Goal: Check status: Check status

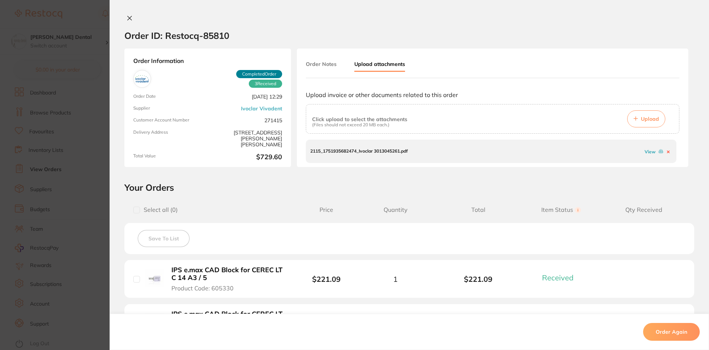
click at [132, 18] on button at bounding box center [129, 19] width 10 height 8
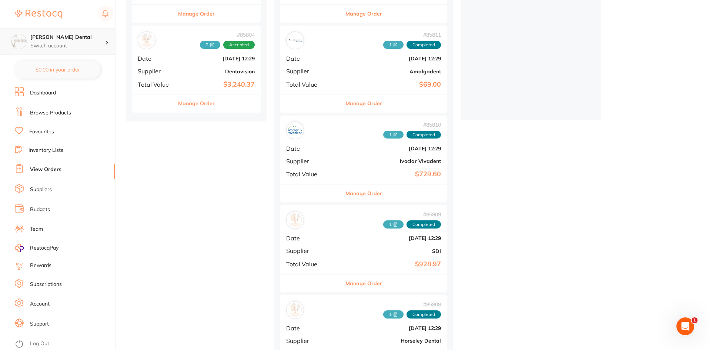
click at [76, 36] on h4 "[PERSON_NAME] Dental" at bounding box center [67, 37] width 75 height 7
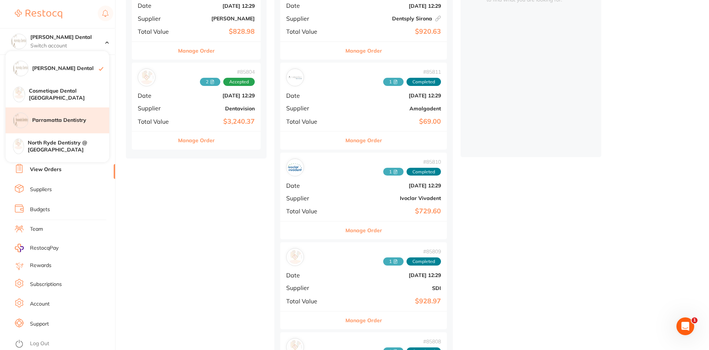
scroll to position [74, 0]
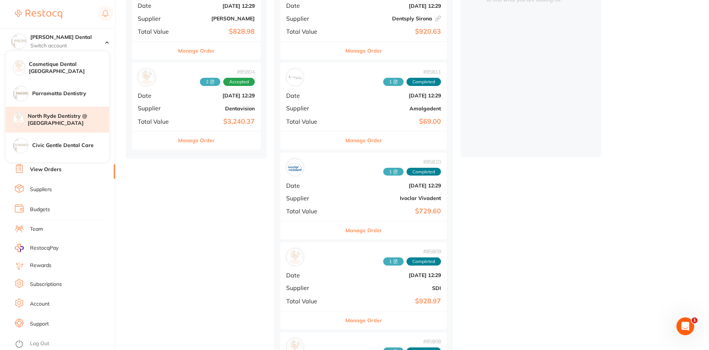
click at [50, 124] on h4 "North Ryde Dentistry @ [GEOGRAPHIC_DATA]" at bounding box center [69, 120] width 82 height 14
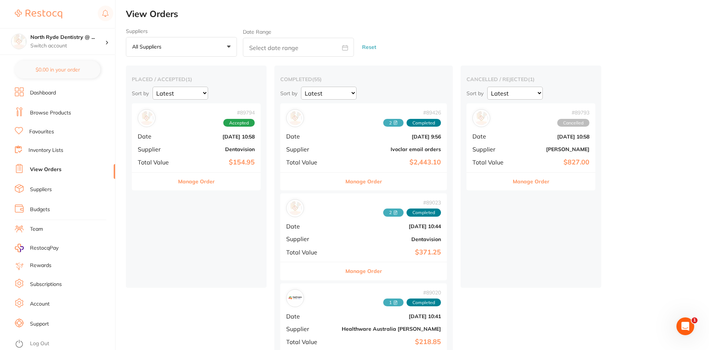
click at [147, 42] on button "All suppliers +0" at bounding box center [181, 47] width 111 height 20
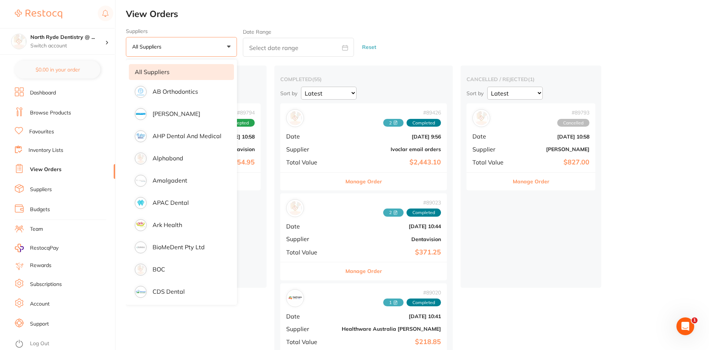
click at [260, 43] on input "text" at bounding box center [298, 47] width 111 height 19
select select "7"
select select "2025"
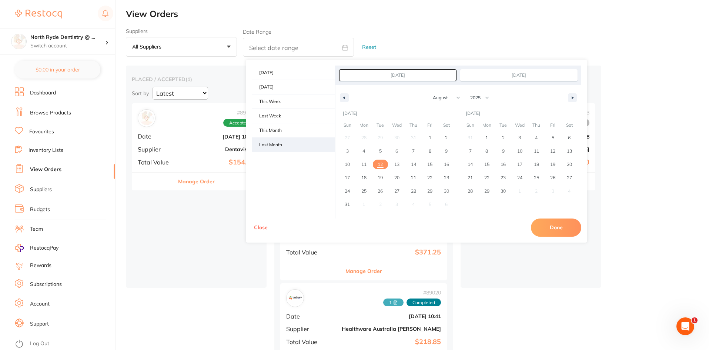
click at [290, 140] on span "Last Month" at bounding box center [293, 145] width 83 height 14
type input "[DATE]"
select select "6"
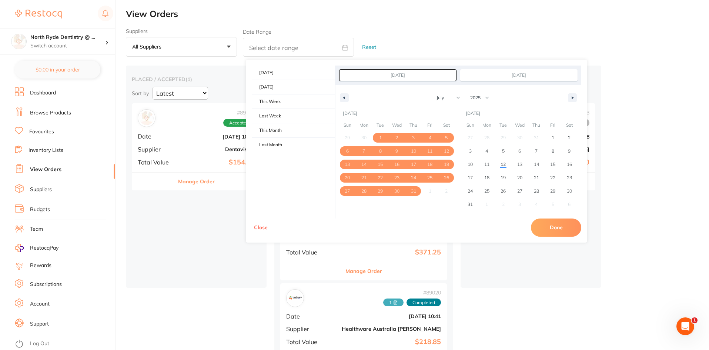
click at [540, 227] on button "Done" at bounding box center [556, 228] width 50 height 18
type input "[DATE] to [DATE]"
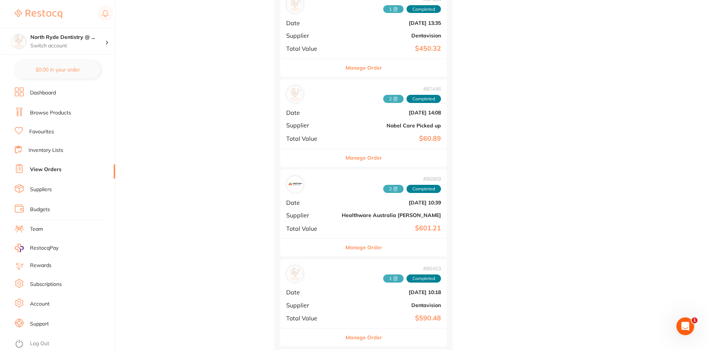
scroll to position [258, 0]
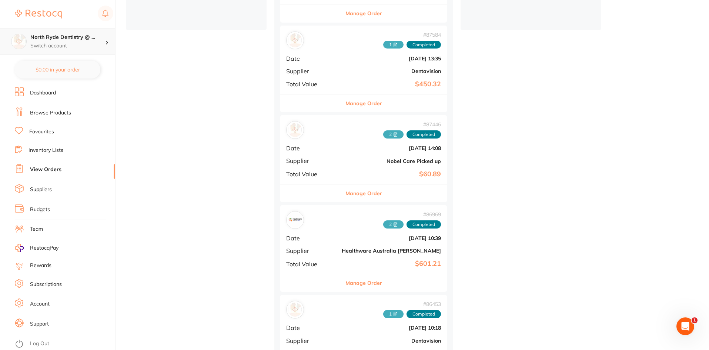
click at [56, 29] on div "North Ryde Dentistry @ ... Switch account" at bounding box center [57, 41] width 115 height 27
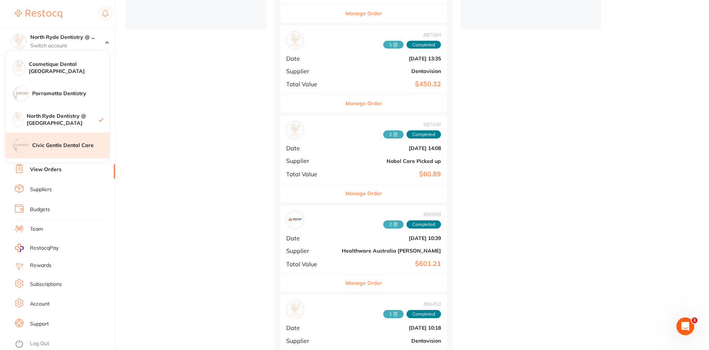
click at [60, 145] on h4 "Civic Gentle Dental Care" at bounding box center [70, 145] width 77 height 7
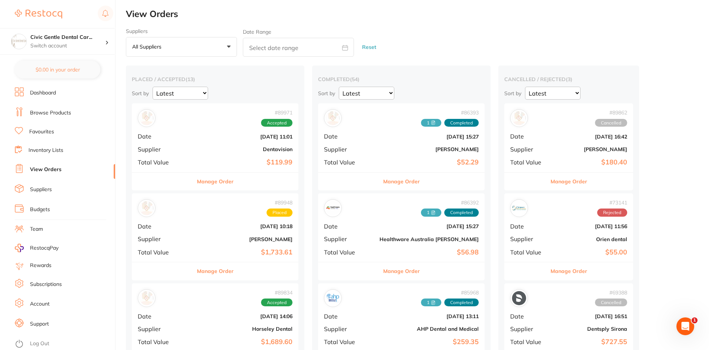
click at [257, 45] on input "text" at bounding box center [298, 47] width 111 height 19
select select "7"
select select "2025"
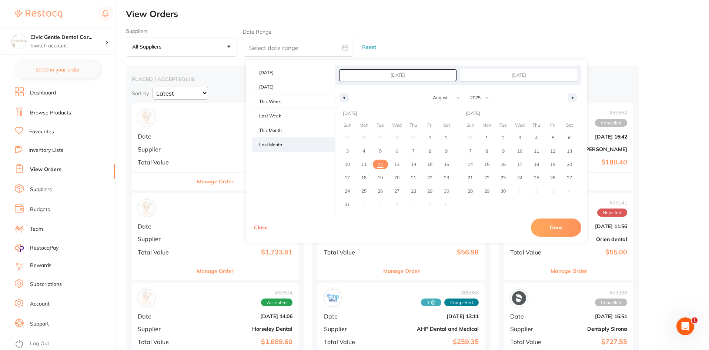
click at [265, 142] on span "Last Month" at bounding box center [293, 145] width 83 height 14
type input "[DATE]"
select select "6"
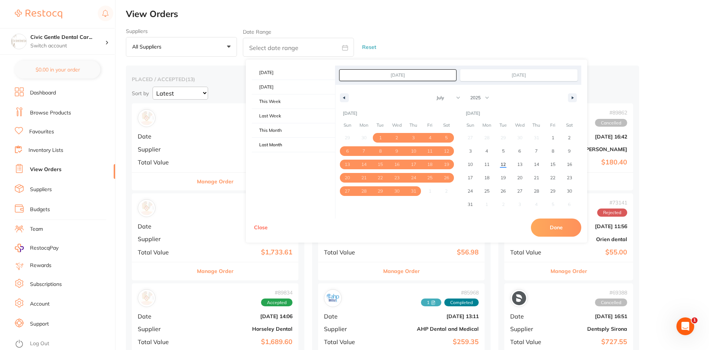
click at [552, 227] on button "Done" at bounding box center [556, 228] width 50 height 18
type input "[DATE] to [DATE]"
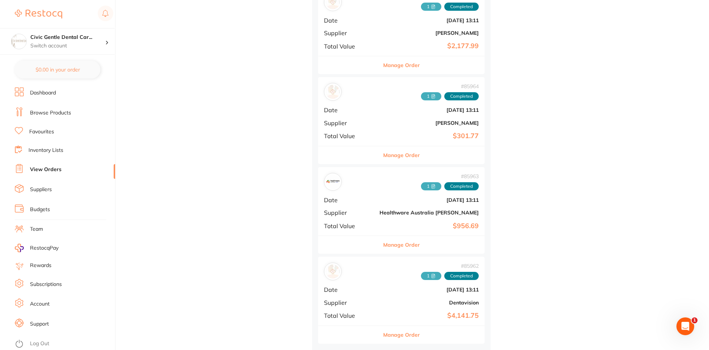
scroll to position [480, 0]
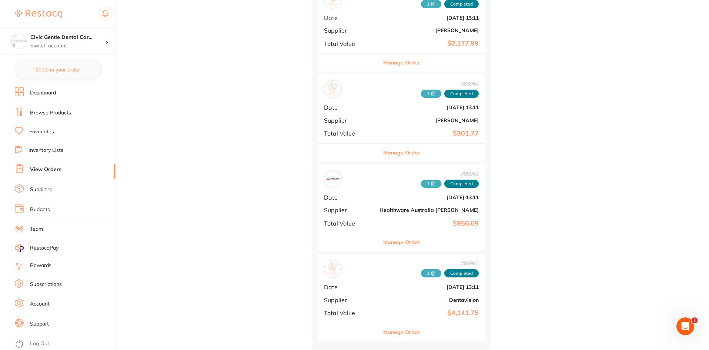
click at [431, 182] on icon at bounding box center [433, 184] width 4 height 4
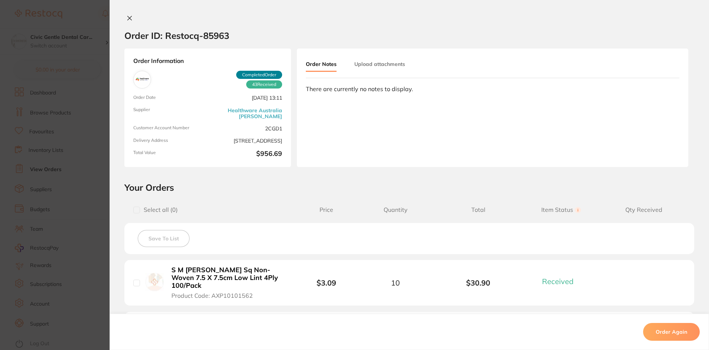
click at [393, 68] on button "Upload attachments" at bounding box center [380, 63] width 51 height 13
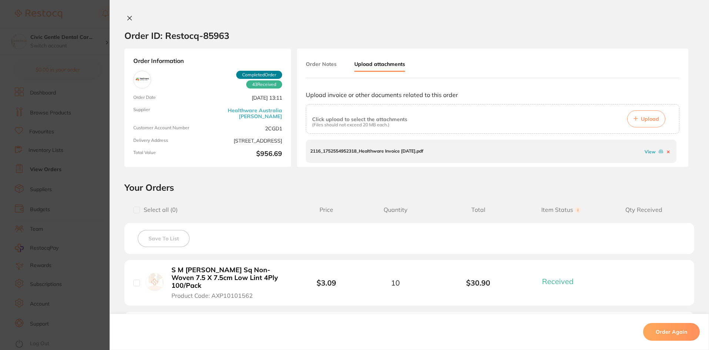
click at [648, 152] on link "View" at bounding box center [650, 152] width 11 height 6
click at [127, 18] on icon at bounding box center [130, 18] width 6 height 6
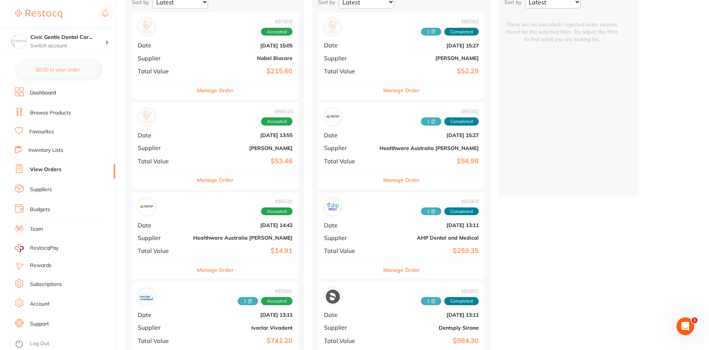
scroll to position [73, 0]
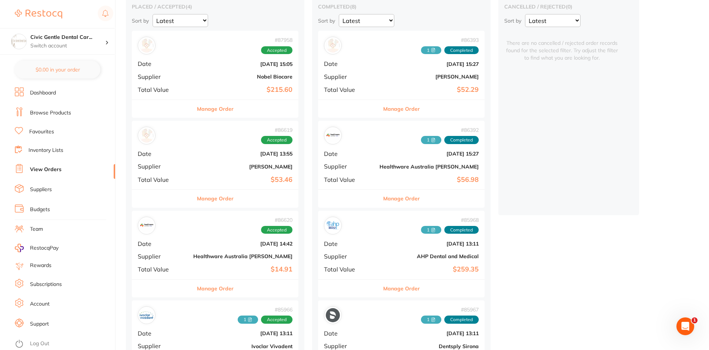
click at [434, 139] on icon at bounding box center [434, 138] width 1 height 1
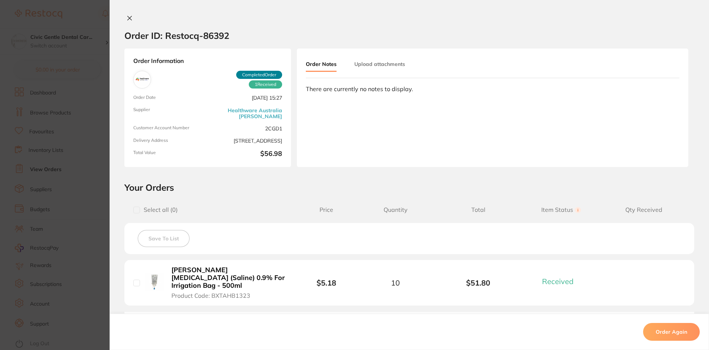
click at [385, 67] on button "Upload attachments" at bounding box center [380, 63] width 51 height 13
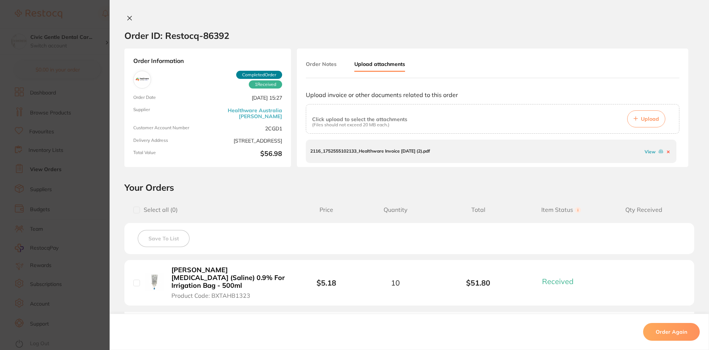
click at [649, 153] on link "View" at bounding box center [650, 152] width 11 height 6
click at [128, 19] on icon at bounding box center [130, 18] width 4 height 4
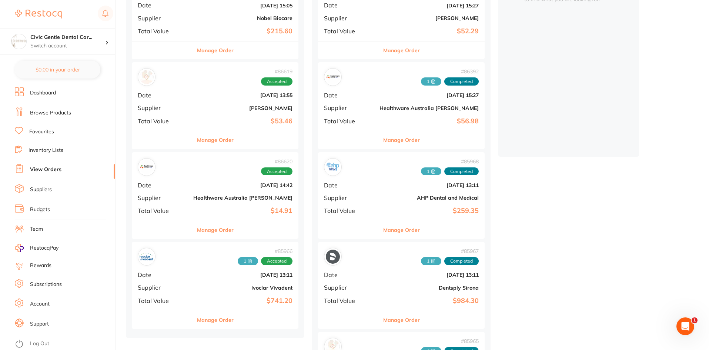
scroll to position [148, 0]
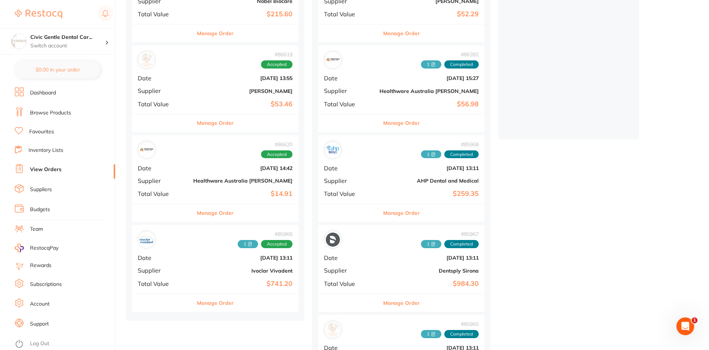
click at [228, 161] on div "# 86620 Accepted Date Jul 15 2025, 14:42 Supplier Healthware Australia Ridley T…" at bounding box center [215, 169] width 167 height 69
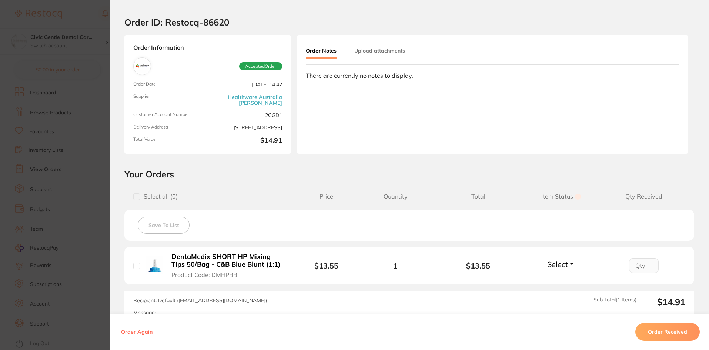
scroll to position [37, 0]
